Goal: Task Accomplishment & Management: Use online tool/utility

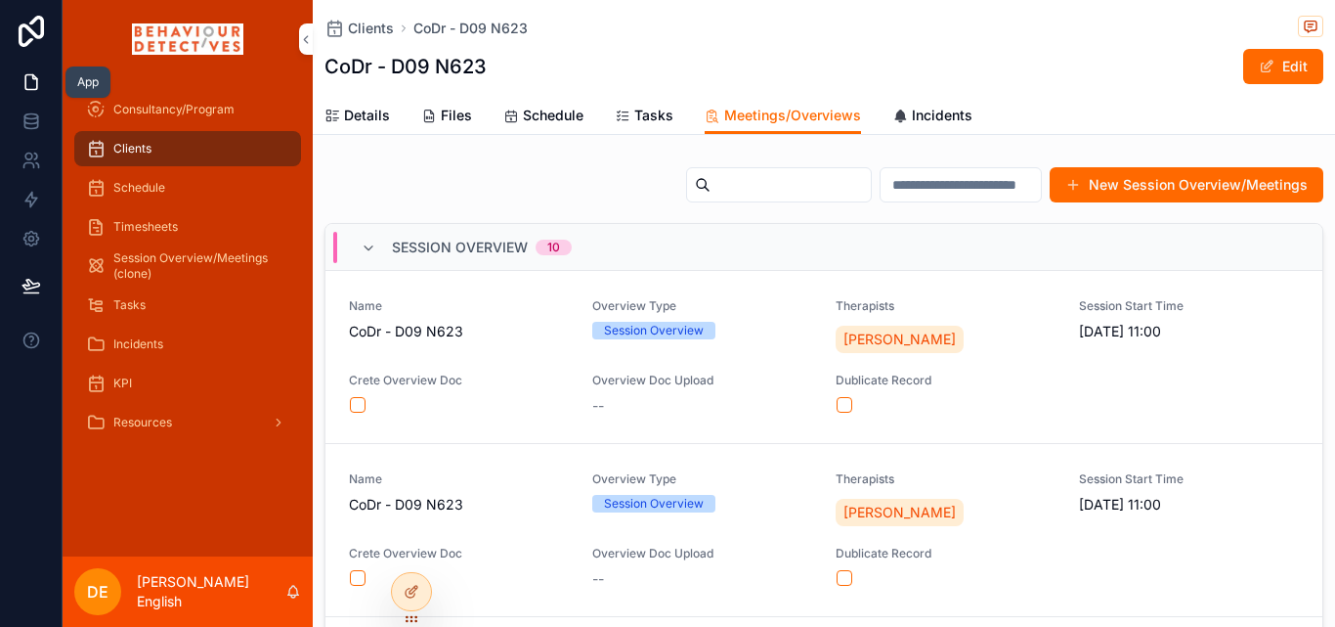
click at [34, 76] on icon at bounding box center [31, 82] width 12 height 15
click at [426, 589] on div at bounding box center [411, 591] width 39 height 37
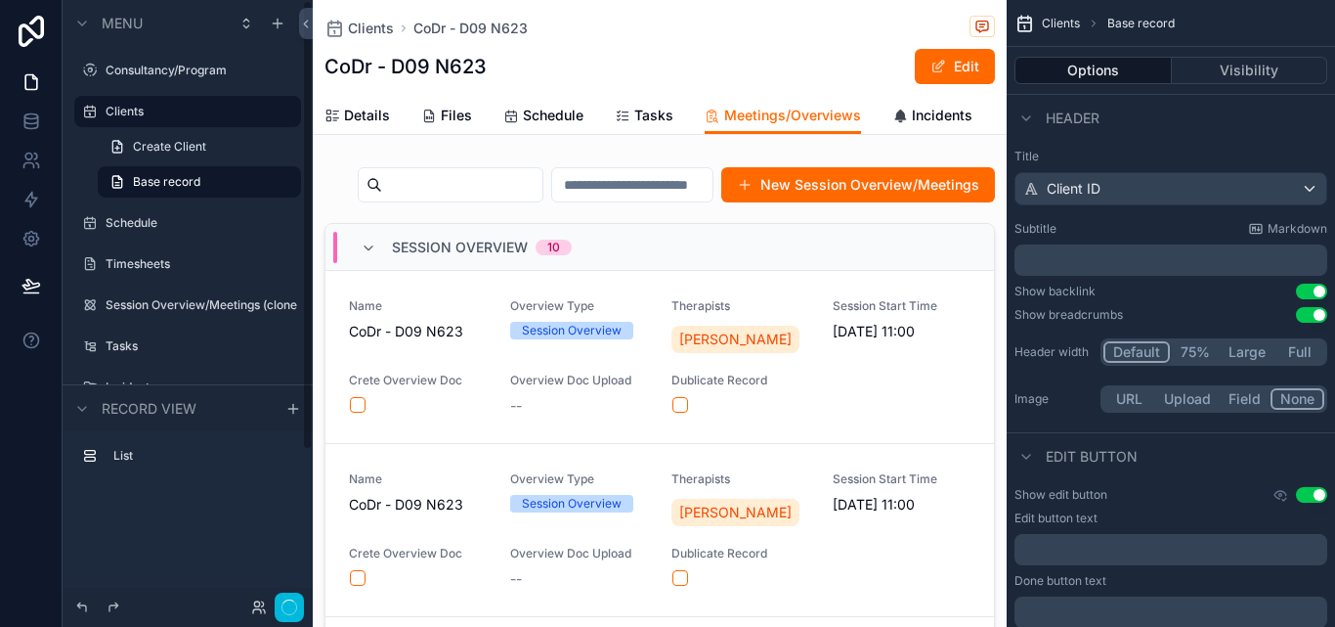
click at [0, 0] on icon "scrollable content" at bounding box center [0, 0] width 0 height 0
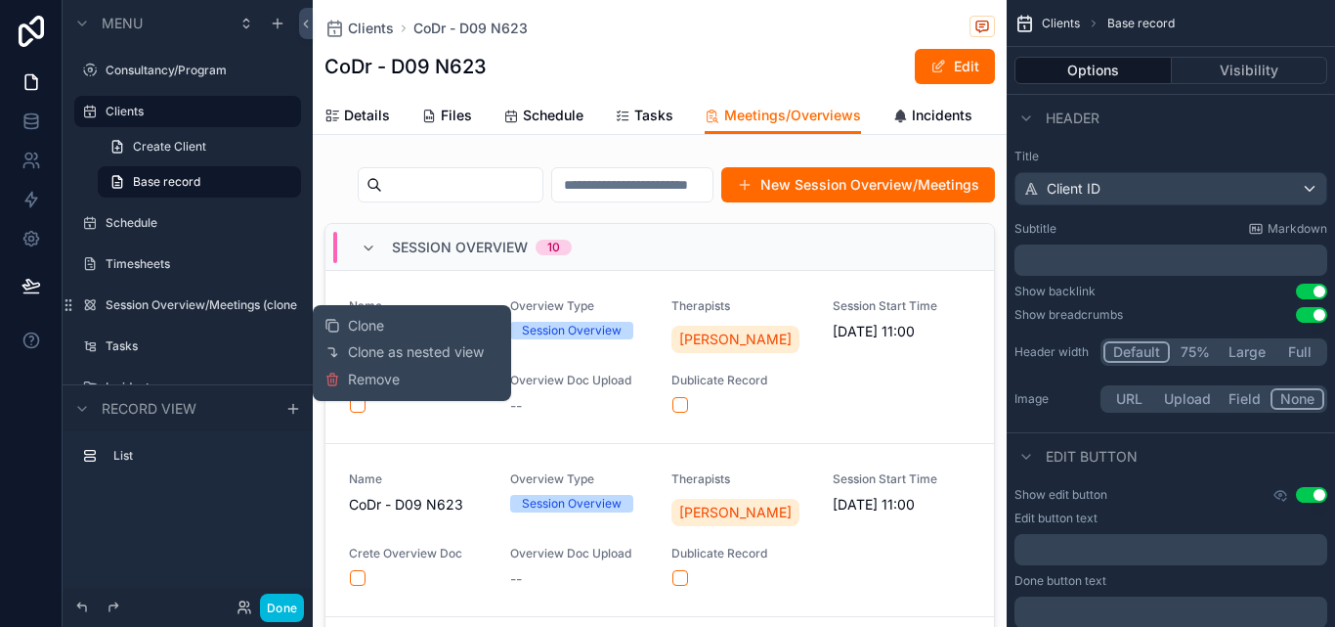
click at [0, 0] on icon "scrollable content" at bounding box center [0, 0] width 0 height 0
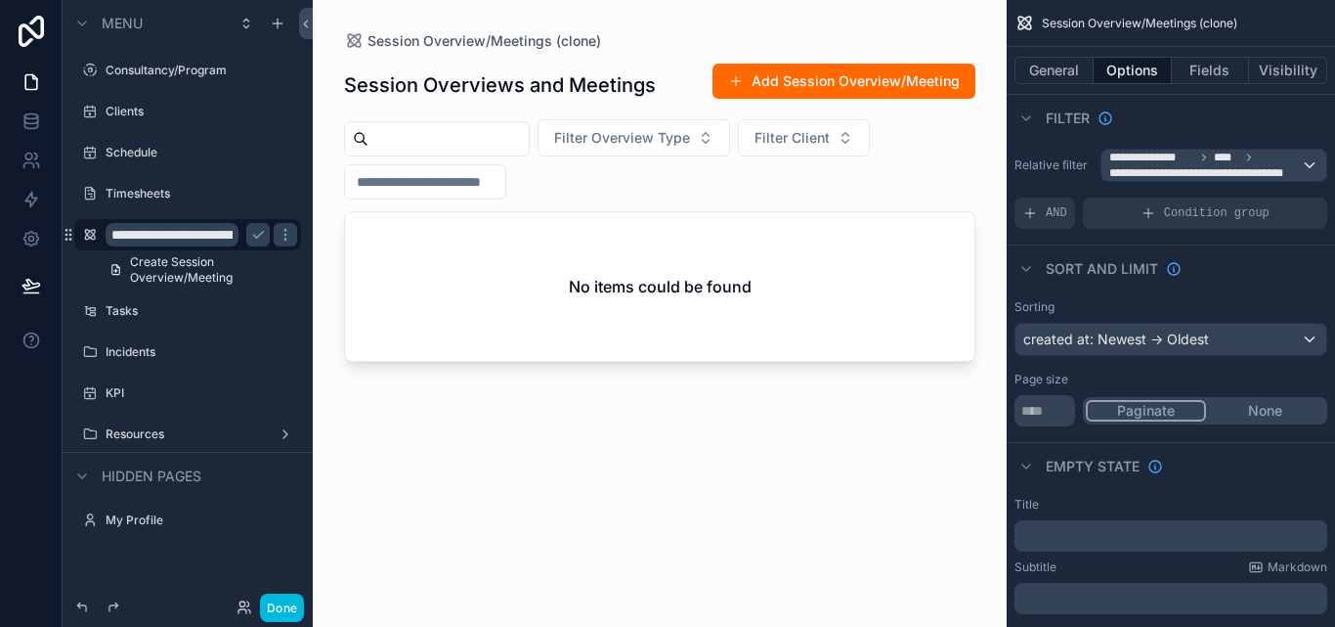
click at [232, 237] on input "**********" at bounding box center [172, 234] width 133 height 23
type input "**********"
click at [255, 229] on icon "scrollable content" at bounding box center [258, 235] width 16 height 16
click at [310, 160] on div "Schedule" at bounding box center [188, 152] width 250 height 35
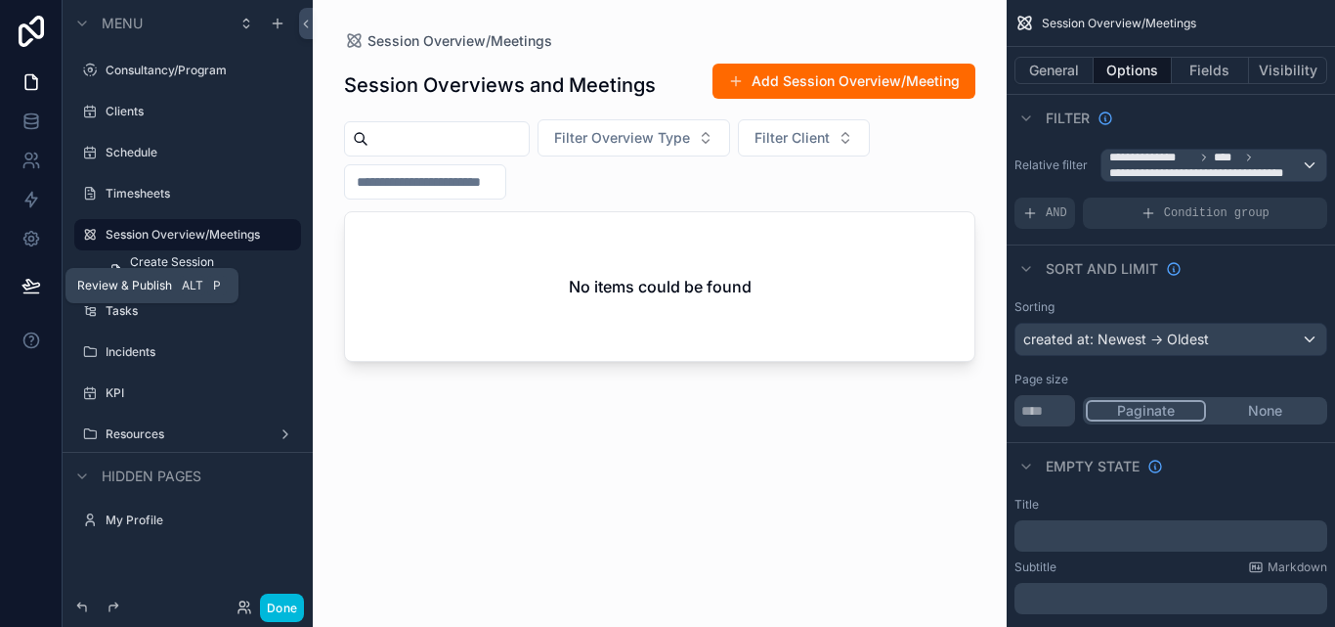
click at [39, 283] on icon at bounding box center [32, 286] width 20 height 20
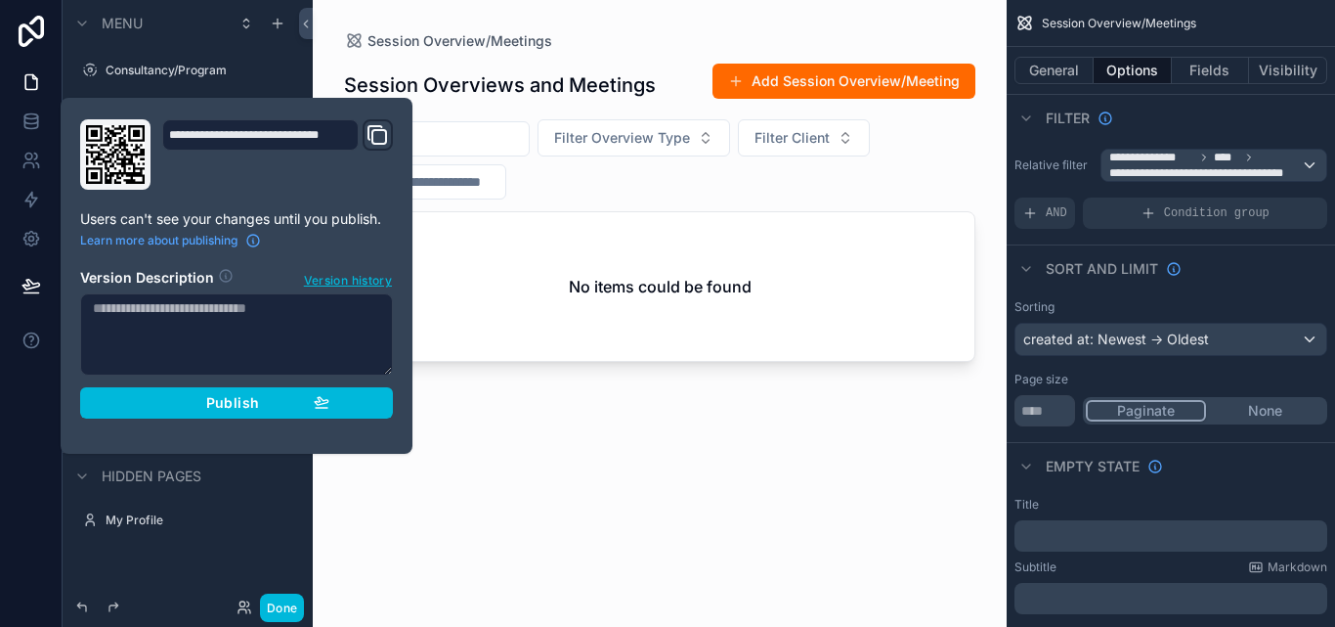
click at [249, 407] on span "Publish" at bounding box center [232, 403] width 53 height 18
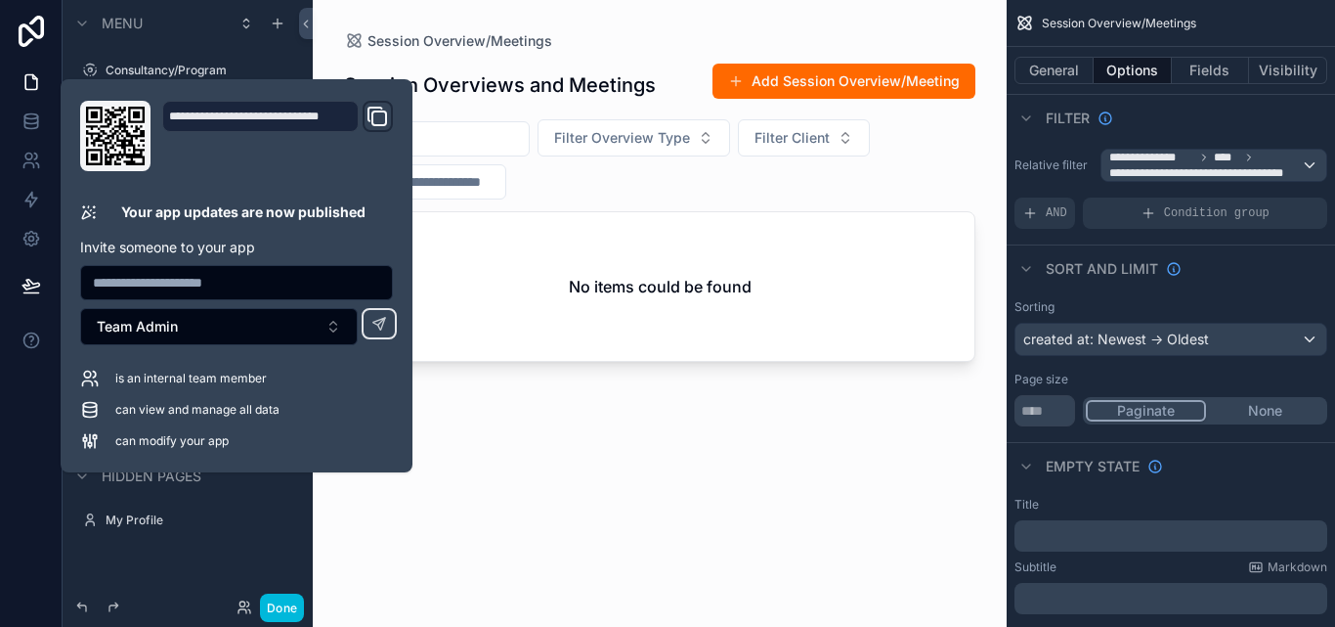
click at [697, 443] on div "scrollable content" at bounding box center [660, 301] width 694 height 603
